Goal: Task Accomplishment & Management: Use online tool/utility

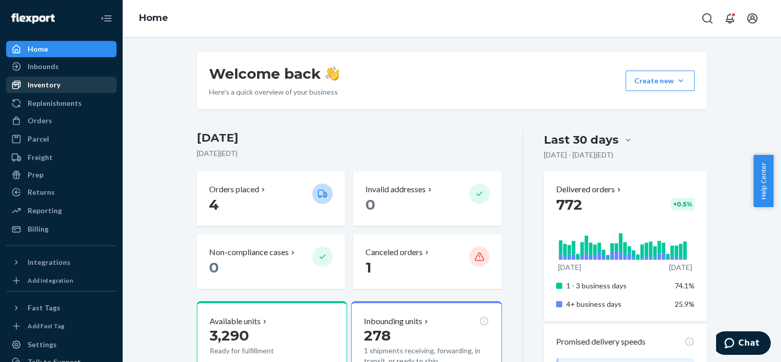
click at [43, 85] on div "Inventory" at bounding box center [44, 85] width 33 height 10
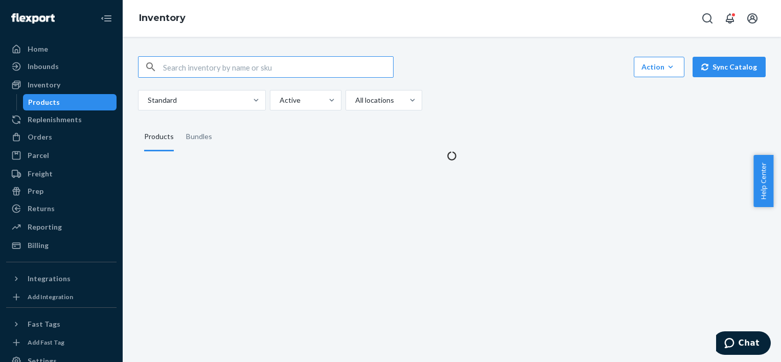
click at [268, 60] on input "text" at bounding box center [278, 67] width 230 height 20
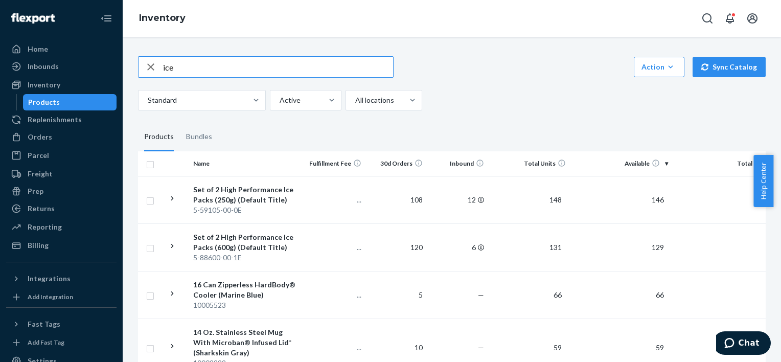
type input "ice"
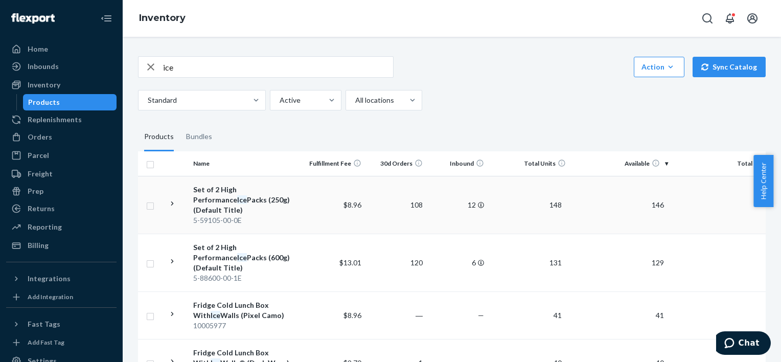
click at [305, 194] on td "$8.96" at bounding box center [334, 205] width 61 height 58
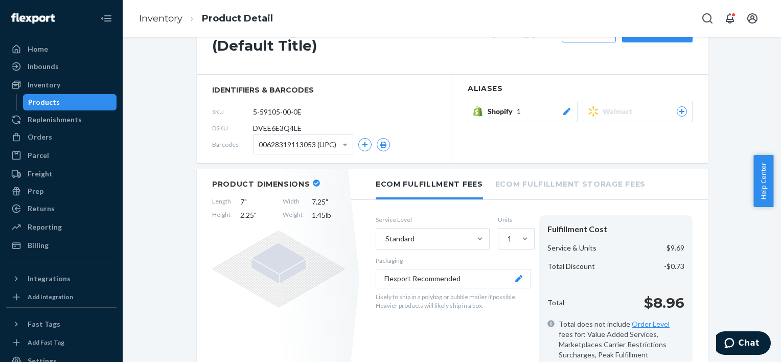
scroll to position [41, 0]
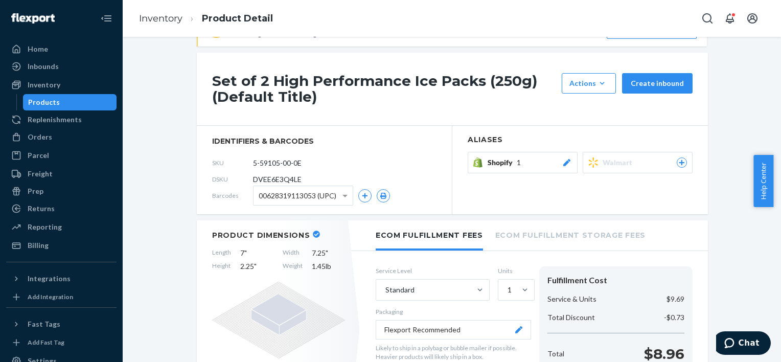
click at [305, 233] on header "Product Dimensions" at bounding box center [278, 235] width 133 height 9
drag, startPoint x: 310, startPoint y: 233, endPoint x: 322, endPoint y: 219, distance: 18.1
click at [313, 233] on icon at bounding box center [316, 234] width 7 height 7
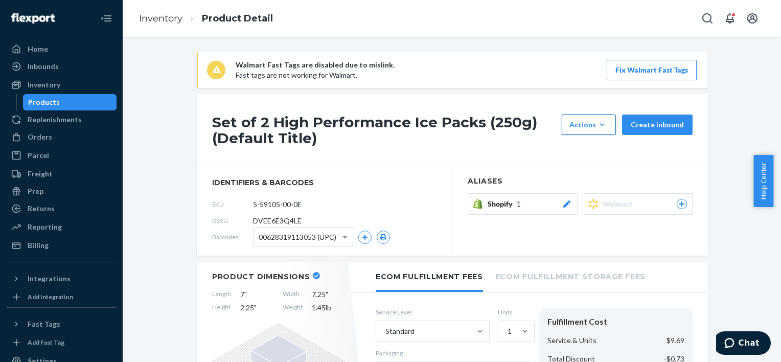
click at [595, 128] on div "Actions" at bounding box center [589, 125] width 39 height 10
click at [492, 147] on div "Set of 2 High Performance Ice Packs (250g) (Default Title) Actions Hide Request…" at bounding box center [452, 130] width 511 height 73
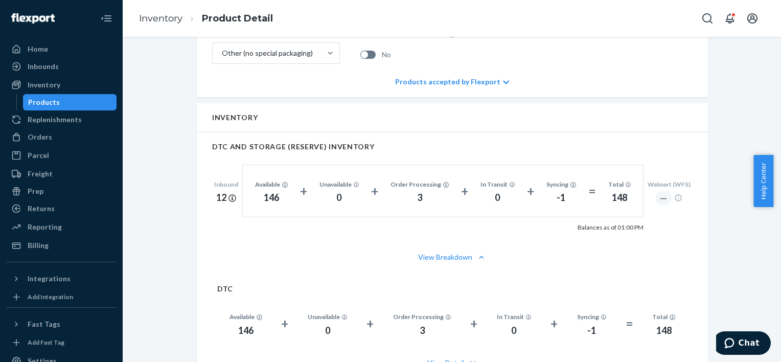
scroll to position [511, 0]
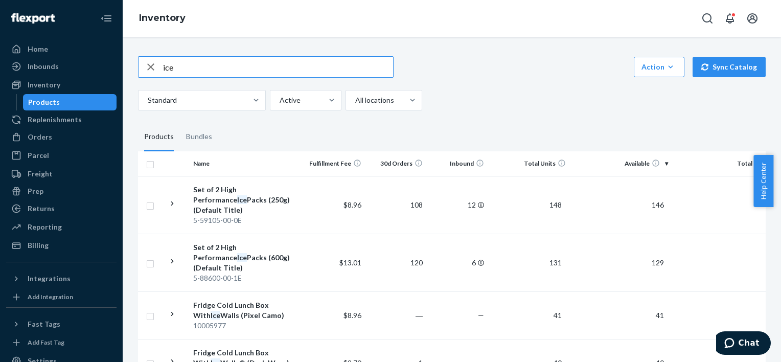
click at [268, 64] on input "ice" at bounding box center [278, 67] width 230 height 20
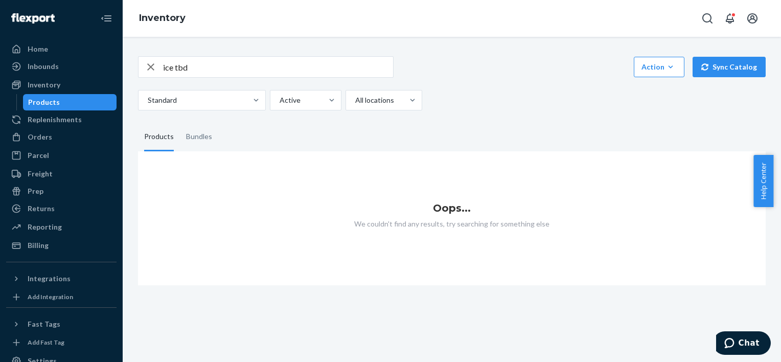
click at [264, 64] on input "ice tbd" at bounding box center [278, 67] width 230 height 20
type input "tbd"
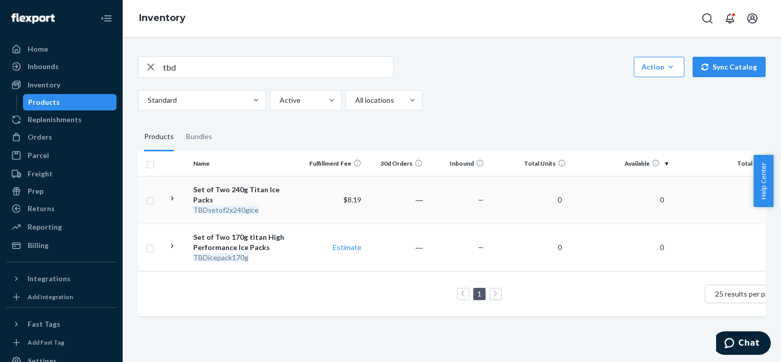
click at [331, 186] on td "$8.19" at bounding box center [334, 200] width 61 height 48
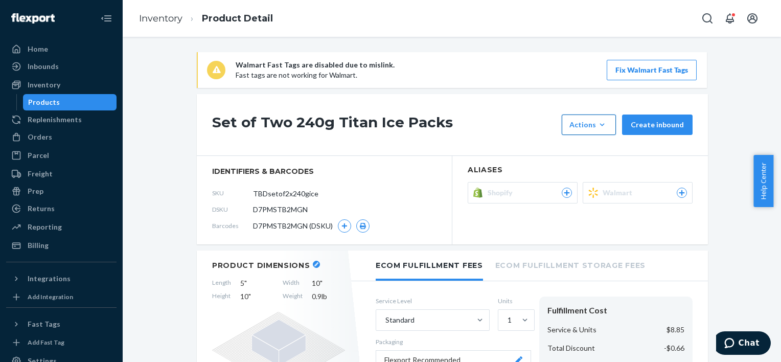
click at [597, 125] on icon "button" at bounding box center [602, 125] width 10 height 10
click at [499, 140] on div "Set of Two 240g Titan Ice Packs Actions Hide Set up as a bundle Create inbound" at bounding box center [452, 125] width 511 height 62
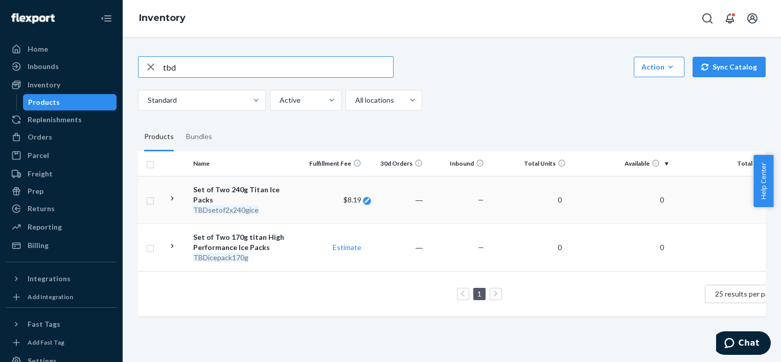
click at [366, 198] on icon at bounding box center [367, 200] width 5 height 5
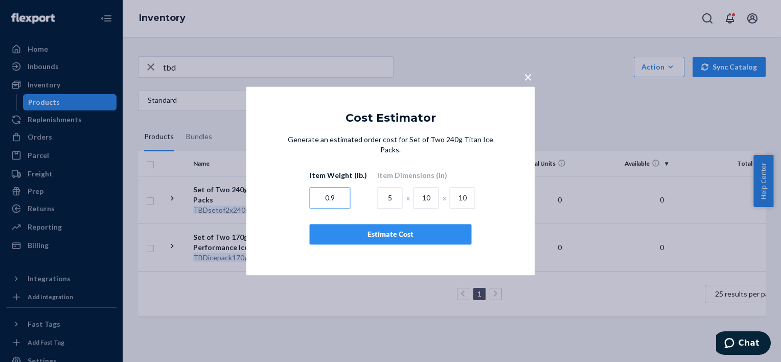
drag, startPoint x: 344, startPoint y: 198, endPoint x: 295, endPoint y: 205, distance: 49.5
click at [295, 205] on div "Generate an estimated order cost for Set of Two 240g Titan Ice Packs. Item Weig…" at bounding box center [390, 190] width 207 height 110
type input "1.03"
type input "5.5"
type input "."
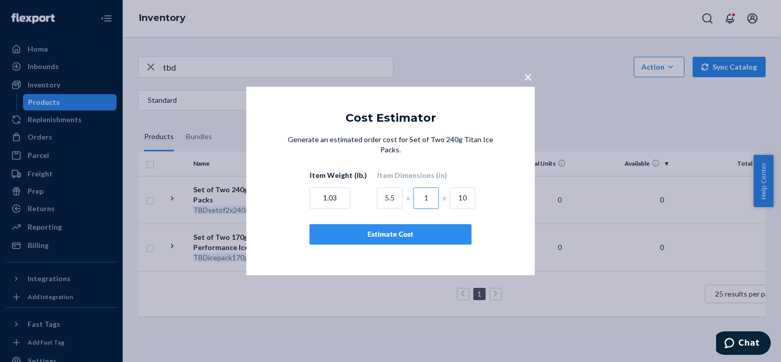
type input "1"
type input "9"
click at [355, 239] on div "Estimate Cost" at bounding box center [391, 235] width 145 height 10
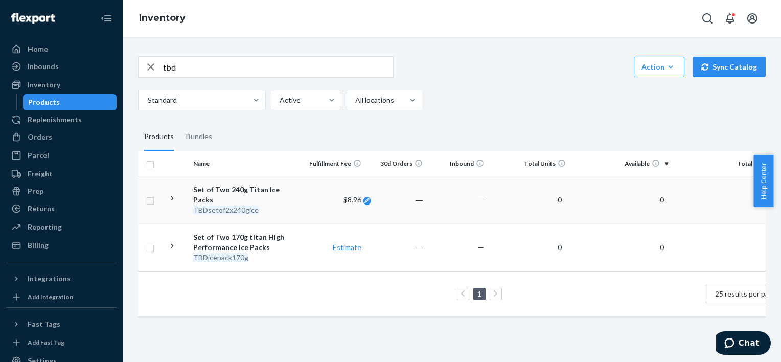
click at [369, 197] on div at bounding box center [367, 201] width 8 height 8
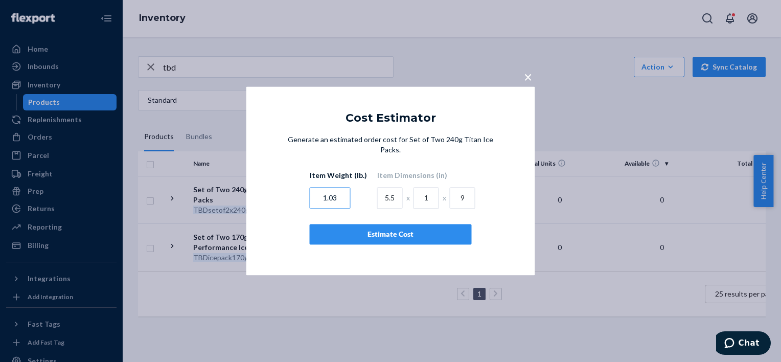
drag, startPoint x: 348, startPoint y: 198, endPoint x: 238, endPoint y: 188, distance: 110.4
click at [238, 188] on div "× Cost Estimator Generate an estimated order cost for Set of Two 240g Titan Ice…" at bounding box center [390, 181] width 781 height 362
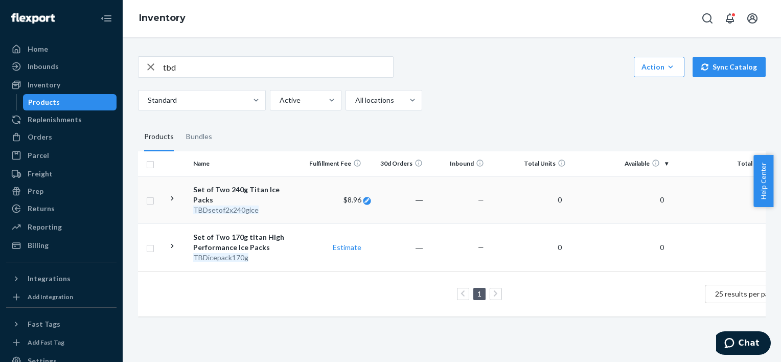
click at [372, 195] on div at bounding box center [367, 199] width 11 height 9
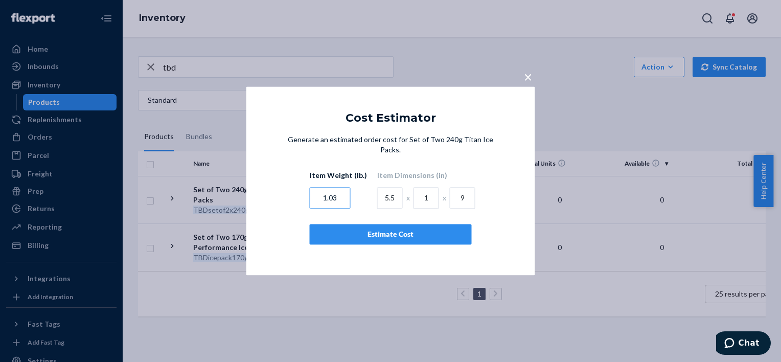
click at [326, 200] on input "1.03" at bounding box center [330, 198] width 41 height 21
type input "1"
type input "1.98"
type input "9"
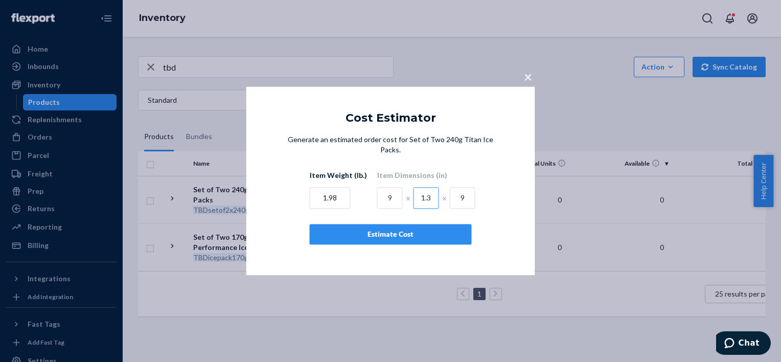
type input "1.3"
type input "11"
click at [359, 235] on div "Estimate Cost" at bounding box center [391, 235] width 145 height 10
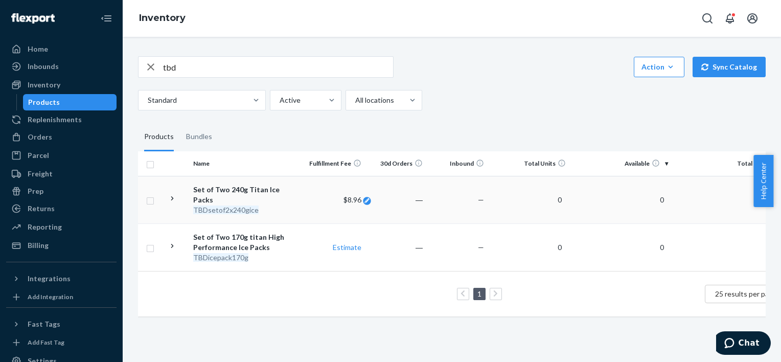
click at [369, 198] on div at bounding box center [367, 201] width 8 height 8
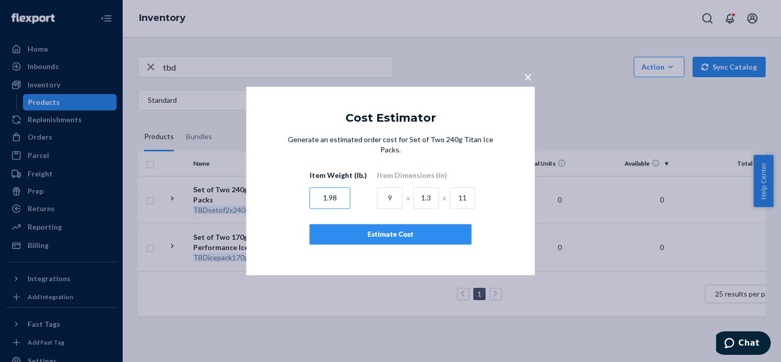
drag, startPoint x: 338, startPoint y: 203, endPoint x: 312, endPoint y: 184, distance: 32.2
click at [319, 194] on input "1.98" at bounding box center [330, 198] width 41 height 21
type input "2.2"
click at [342, 239] on div "Estimate Cost" at bounding box center [391, 235] width 145 height 10
